Goal: Information Seeking & Learning: Learn about a topic

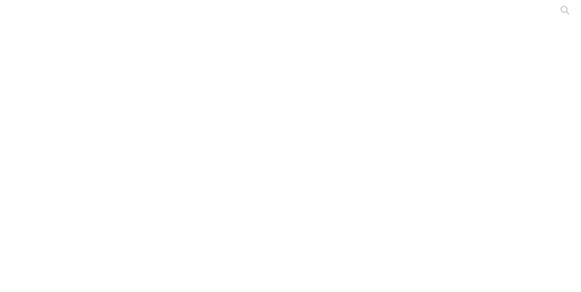
type input "m"
type input "s"
type input "grupo"
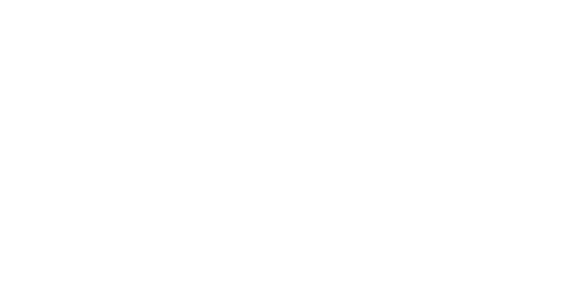
drag, startPoint x: 241, startPoint y: 130, endPoint x: 378, endPoint y: 207, distance: 157.0
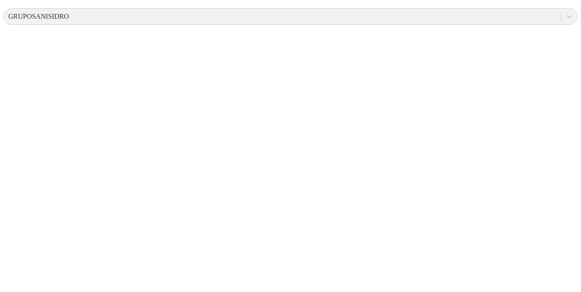
scroll to position [359, 0]
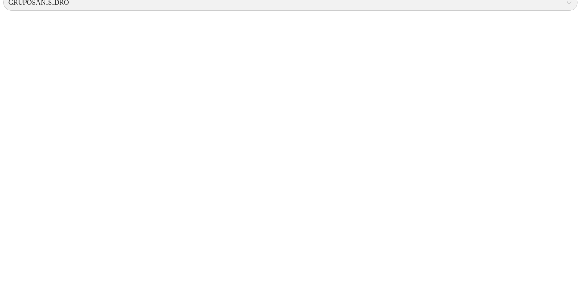
drag, startPoint x: 234, startPoint y: 214, endPoint x: 215, endPoint y: 216, distance: 19.7
drag, startPoint x: 226, startPoint y: 212, endPoint x: 235, endPoint y: 212, distance: 8.7
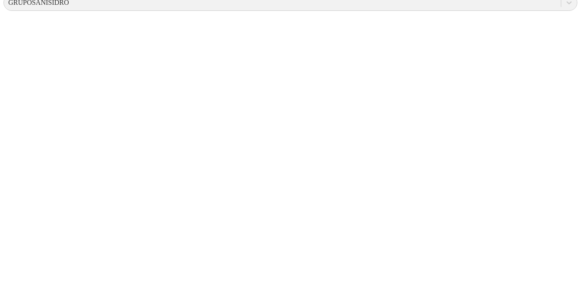
drag, startPoint x: 299, startPoint y: 215, endPoint x: 258, endPoint y: 217, distance: 41.3
drag, startPoint x: 301, startPoint y: 212, endPoint x: 278, endPoint y: 216, distance: 23.3
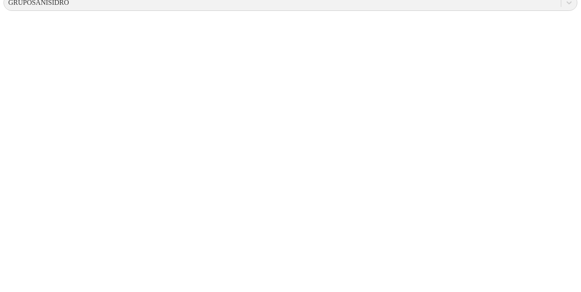
drag, startPoint x: 168, startPoint y: 230, endPoint x: 188, endPoint y: 230, distance: 20.4
drag, startPoint x: 167, startPoint y: 263, endPoint x: 184, endPoint y: 262, distance: 17.0
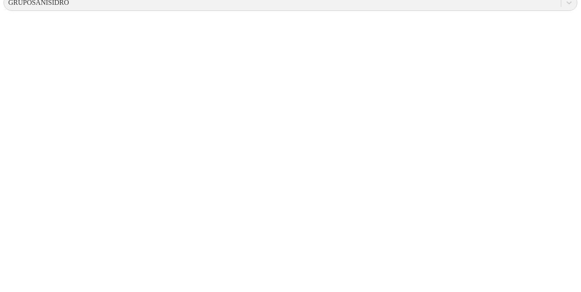
drag, startPoint x: 167, startPoint y: 276, endPoint x: 188, endPoint y: 275, distance: 21.3
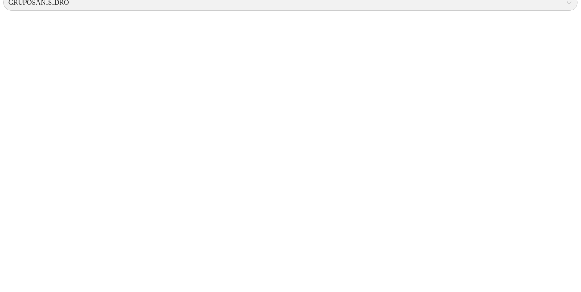
drag, startPoint x: 165, startPoint y: 231, endPoint x: 184, endPoint y: 230, distance: 19.1
drag, startPoint x: 163, startPoint y: 258, endPoint x: 189, endPoint y: 257, distance: 25.7
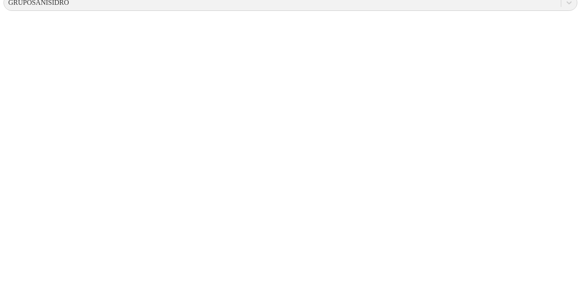
drag, startPoint x: 165, startPoint y: 274, endPoint x: 187, endPoint y: 275, distance: 22.6
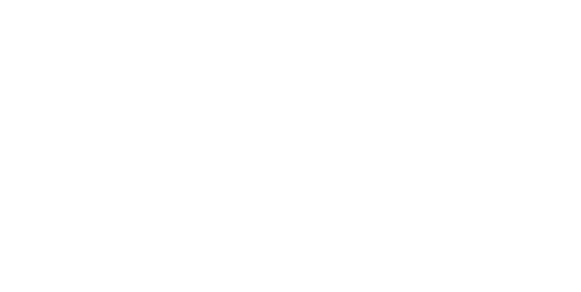
scroll to position [0, 0]
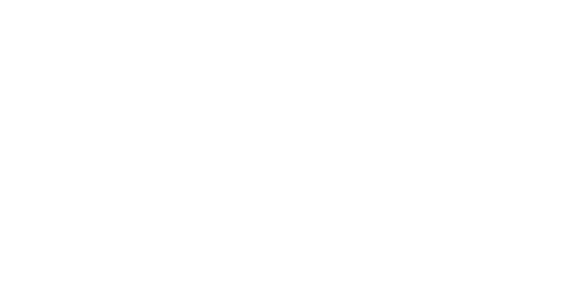
type input "d"
type input "lab"
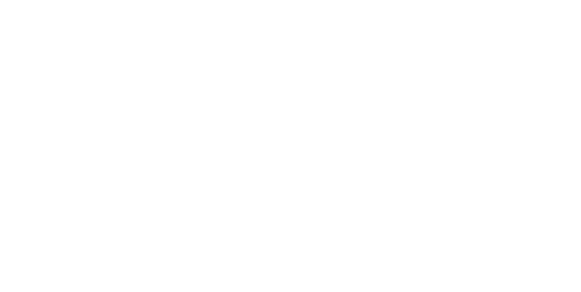
type input "a"
type input "gru"
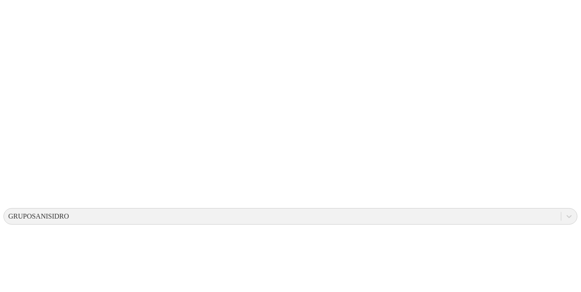
scroll to position [359, 0]
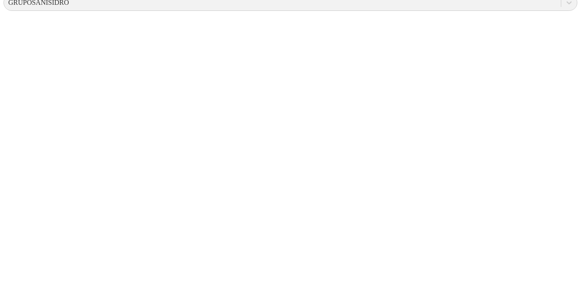
drag, startPoint x: 374, startPoint y: 212, endPoint x: 398, endPoint y: 212, distance: 23.9
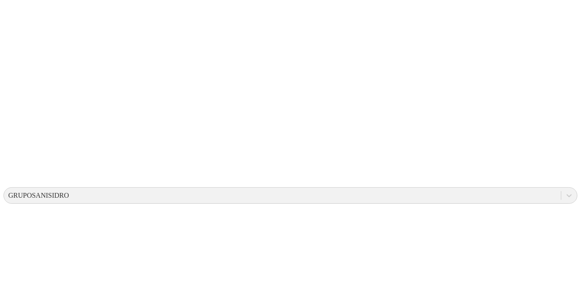
scroll to position [163, 0]
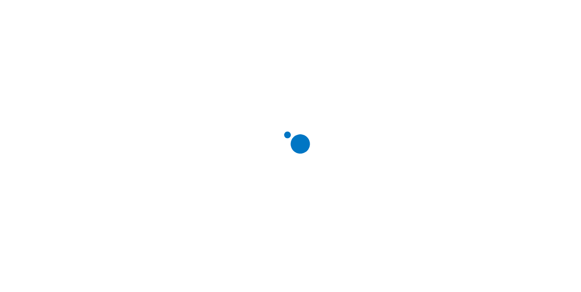
click at [563, 18] on div at bounding box center [293, 146] width 581 height 292
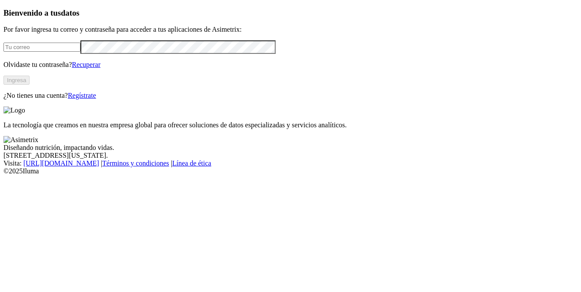
click at [80, 52] on input "email" at bounding box center [41, 47] width 77 height 9
type input "valeria.restrepo@premexcorp.com"
click at [30, 85] on button "Ingresa" at bounding box center [16, 80] width 26 height 9
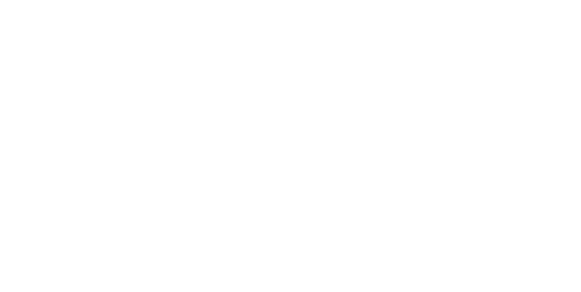
drag, startPoint x: 259, startPoint y: 109, endPoint x: 337, endPoint y: 171, distance: 99.9
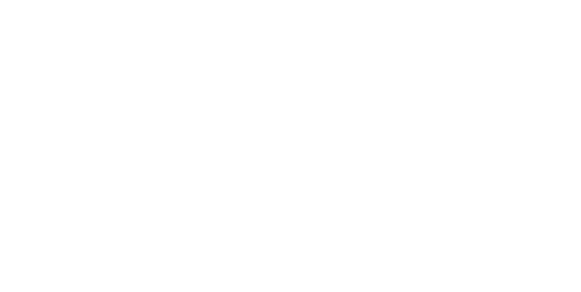
scroll to position [0, 0]
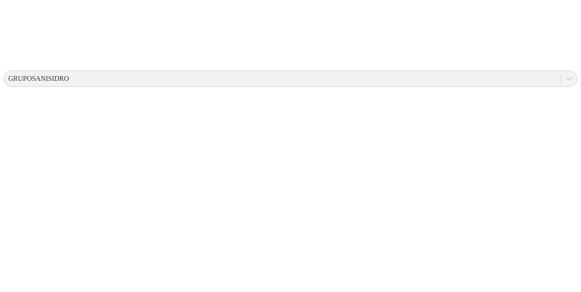
scroll to position [289, 0]
drag, startPoint x: 55, startPoint y: 73, endPoint x: 87, endPoint y: 73, distance: 32.6
drag, startPoint x: 51, startPoint y: 87, endPoint x: 91, endPoint y: 92, distance: 40.3
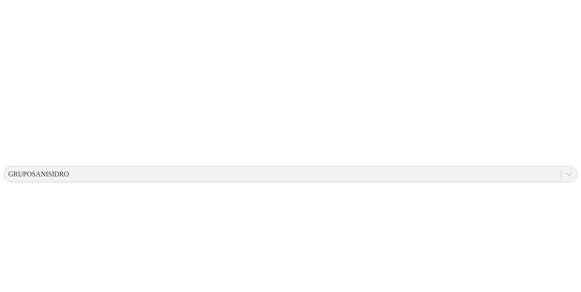
scroll to position [187, 0]
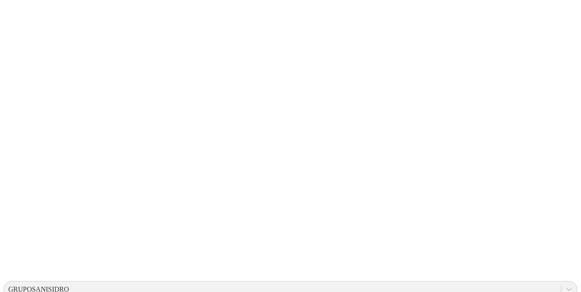
scroll to position [50, 0]
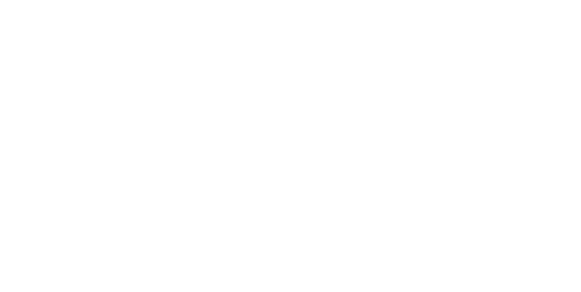
type input "asime"
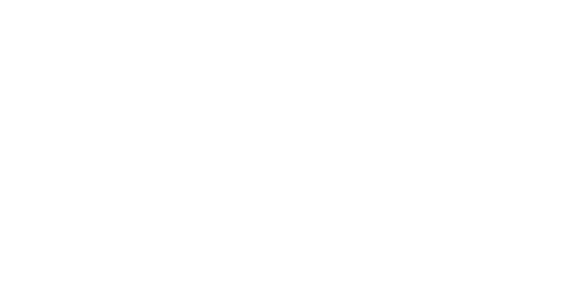
type input "grupo"
